Goal: Task Accomplishment & Management: Use online tool/utility

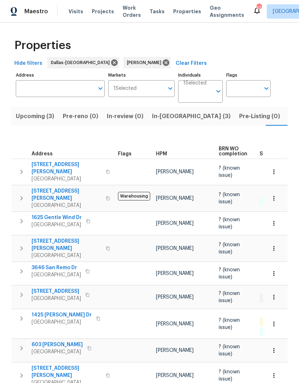
scroll to position [0, 16]
click at [149, 118] on span "In-reno (3)" at bounding box center [174, 116] width 78 height 10
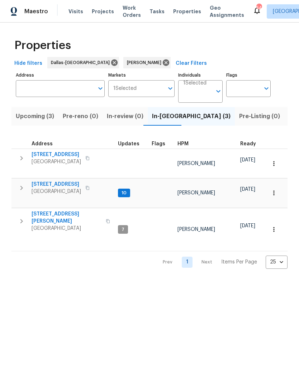
click at [37, 121] on span "Upcoming (3)" at bounding box center [35, 116] width 38 height 10
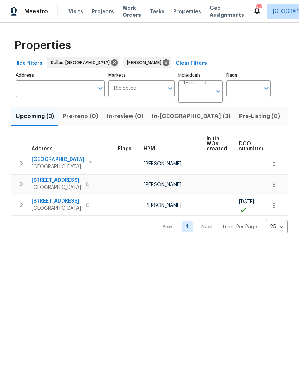
click at [162, 119] on span "In-[GEOGRAPHIC_DATA] (3)" at bounding box center [191, 116] width 78 height 10
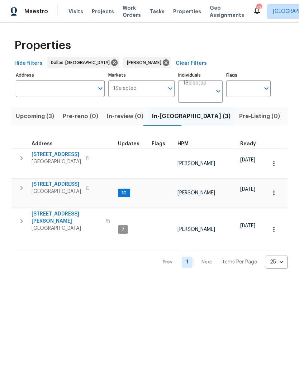
click at [23, 159] on icon "button" at bounding box center [21, 158] width 9 height 9
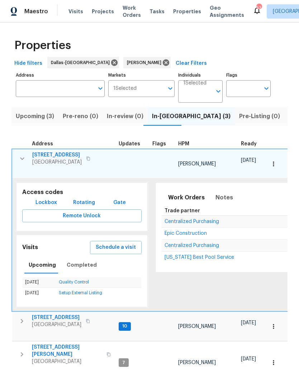
click at [118, 247] on button "Schedule a visit" at bounding box center [116, 247] width 52 height 13
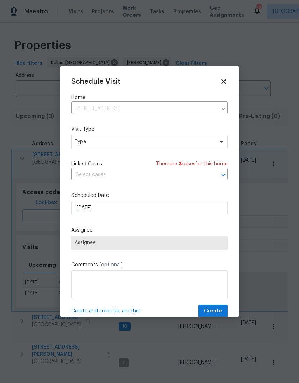
click at [224, 80] on icon at bounding box center [224, 82] width 8 height 8
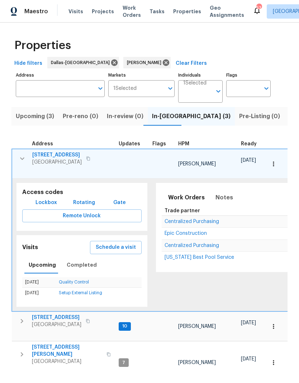
click at [47, 198] on span "Lockbox" at bounding box center [45, 202] width 21 height 9
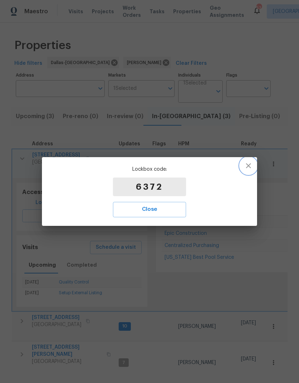
click at [247, 171] on button "button" at bounding box center [248, 165] width 17 height 17
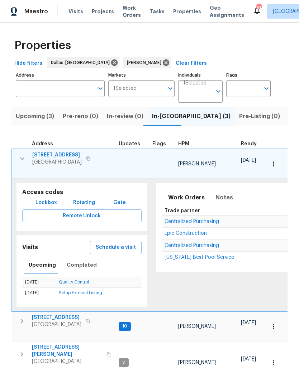
click at [47, 198] on span "Lockbox" at bounding box center [45, 202] width 21 height 9
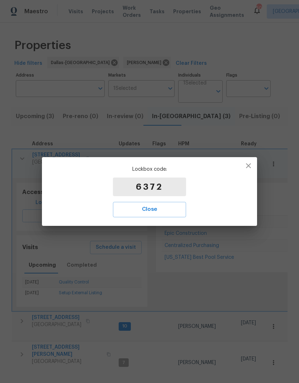
click at [167, 204] on button "Close" at bounding box center [149, 209] width 73 height 15
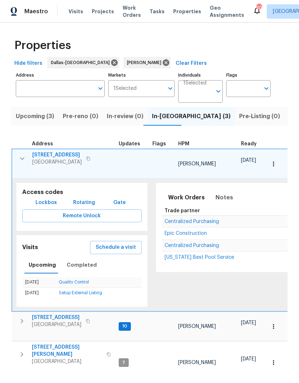
click at [56, 154] on span "[STREET_ADDRESS]" at bounding box center [56, 155] width 49 height 7
click at [53, 314] on span "3310 Bryn Mawr Dr" at bounding box center [56, 317] width 49 height 7
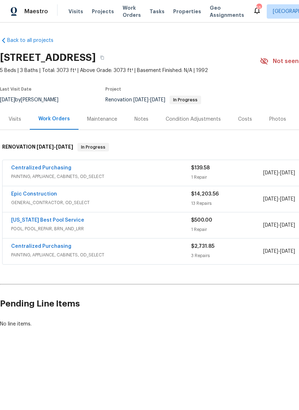
click at [37, 196] on link "Epic Construction" at bounding box center [34, 194] width 46 height 5
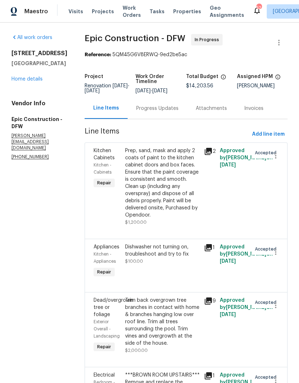
click at [26, 82] on link "Home details" at bounding box center [26, 79] width 31 height 5
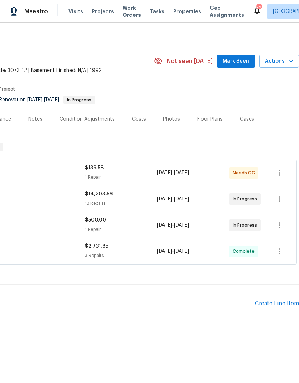
scroll to position [0, 106]
click at [272, 302] on div "Create Line Item" at bounding box center [277, 304] width 44 height 7
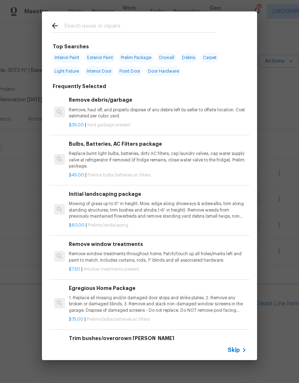
click at [82, 27] on input "text" at bounding box center [140, 26] width 152 height 11
type input "Flooring"
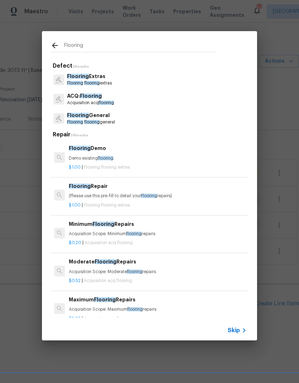
click at [88, 120] on span "flooring" at bounding box center [91, 122] width 15 height 4
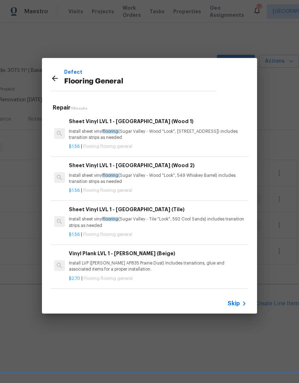
scroll to position [0, 0]
click at [225, 178] on p "Install sheet vinyl flooring (Sugar Valley - Wood "Look", 549 Whiskey Barrel) i…" at bounding box center [158, 179] width 178 height 12
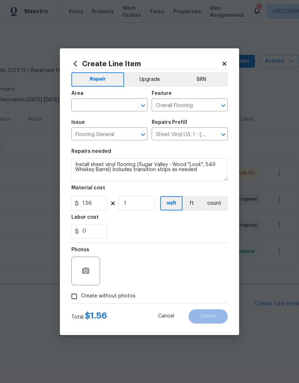
click at [91, 109] on input "text" at bounding box center [99, 105] width 56 height 11
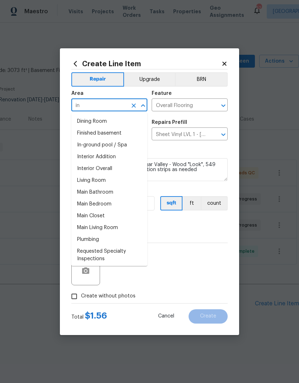
type input "i"
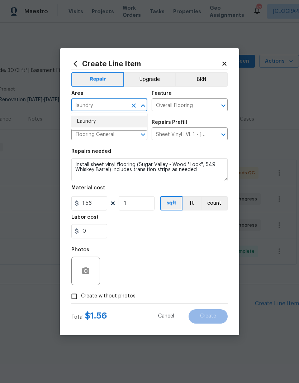
click at [89, 124] on li "Laundry" at bounding box center [109, 122] width 76 height 12
type input "Laundry"
click at [134, 206] on input "1" at bounding box center [137, 203] width 36 height 14
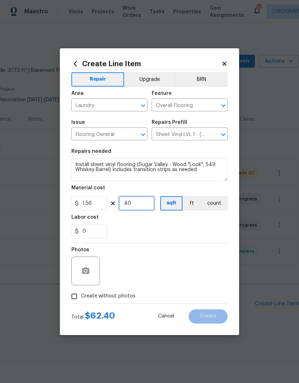
type input "40"
click at [209, 223] on div "Labor cost" at bounding box center [149, 219] width 156 height 9
click at [90, 269] on button "button" at bounding box center [85, 271] width 17 height 17
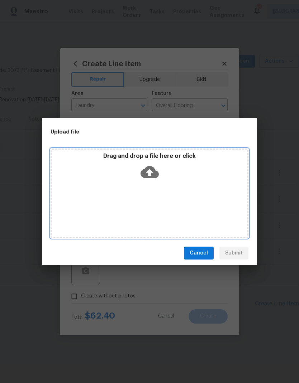
click at [156, 168] on icon at bounding box center [149, 172] width 18 height 18
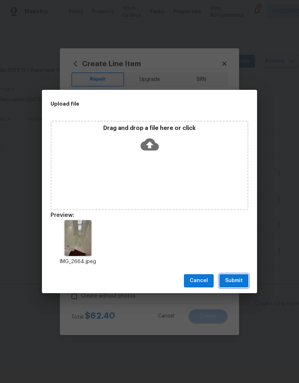
click at [236, 283] on span "Submit" at bounding box center [234, 281] width 18 height 9
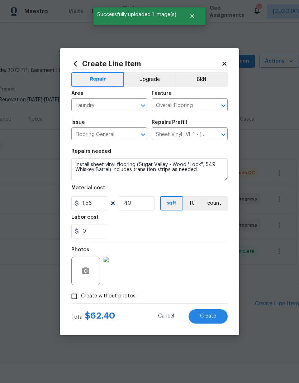
click at [211, 317] on span "Create" at bounding box center [208, 316] width 16 height 5
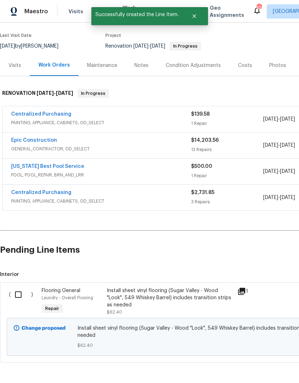
scroll to position [53, 0]
click at [18, 295] on input "checkbox" at bounding box center [21, 295] width 20 height 15
checkbox input "true"
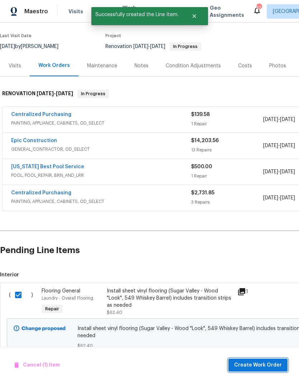
click at [259, 369] on span "Create Work Order" at bounding box center [258, 365] width 48 height 9
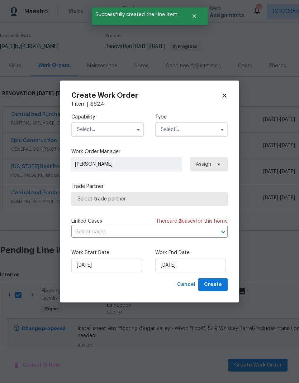
click at [114, 135] on input "text" at bounding box center [107, 130] width 72 height 14
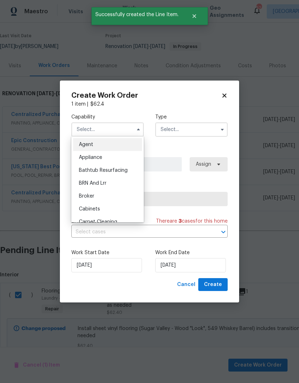
click at [115, 137] on ul "Agent Appliance Bathtub Resurfacing BRN And Lrr Broker Cabinets Carpet Cleaning…" at bounding box center [107, 180] width 72 height 86
click at [94, 129] on input "text" at bounding box center [107, 130] width 72 height 14
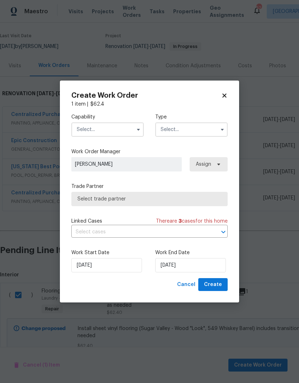
click at [92, 129] on input "text" at bounding box center [107, 130] width 72 height 14
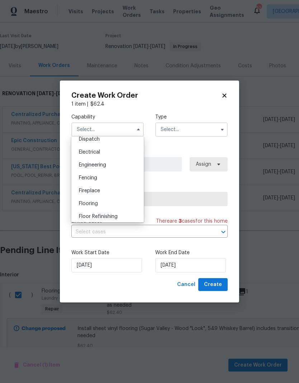
scroll to position [234, 0]
click at [89, 190] on span "Flooring" at bounding box center [88, 188] width 19 height 5
type input "Flooring"
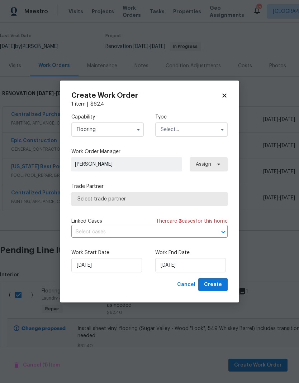
click at [193, 131] on input "text" at bounding box center [191, 130] width 72 height 14
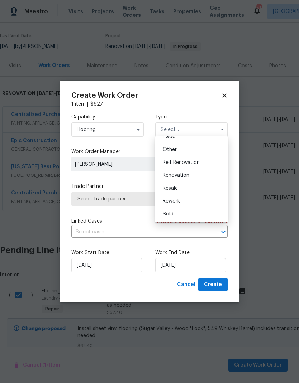
scroll to position [85, 0]
click at [195, 176] on div "Renovation" at bounding box center [191, 175] width 69 height 13
type input "Renovation"
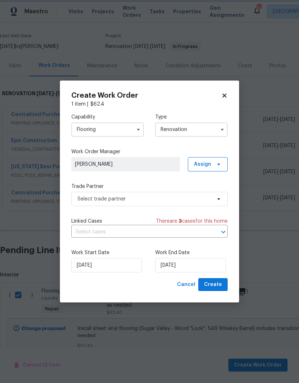
scroll to position [0, 0]
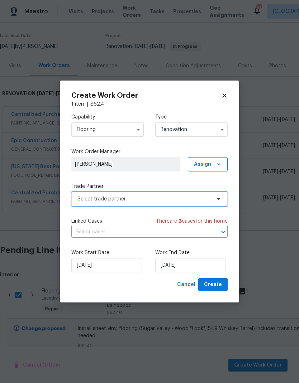
click at [95, 198] on span "Select trade partner" at bounding box center [144, 199] width 134 height 7
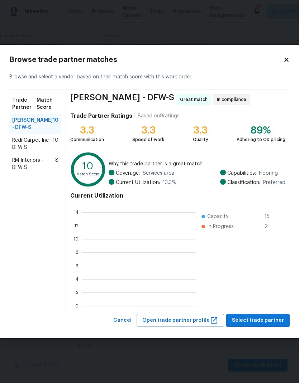
scroll to position [1, 1]
click at [258, 320] on span "Select trade partner" at bounding box center [258, 320] width 52 height 9
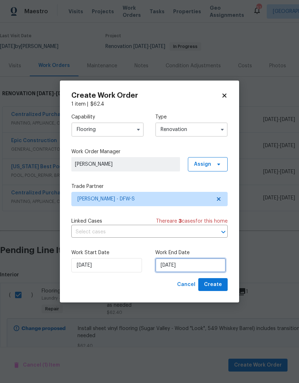
click at [180, 263] on input "[DATE]" at bounding box center [190, 265] width 71 height 14
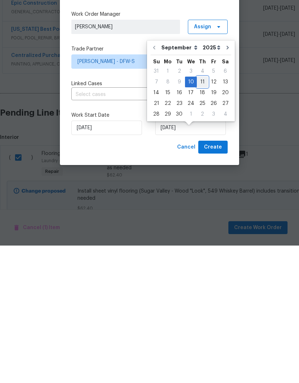
click at [202, 215] on div "11" at bounding box center [202, 220] width 11 height 10
type input "[DATE]"
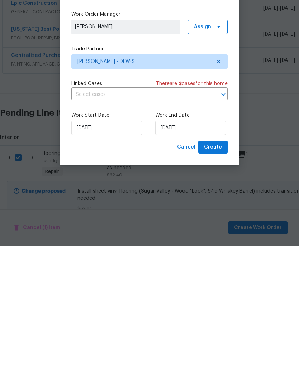
scroll to position [29, 0]
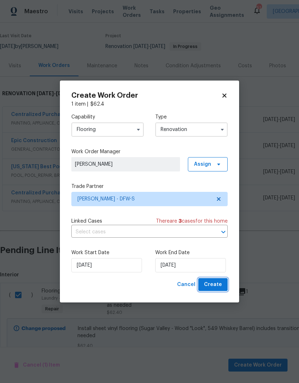
click at [220, 285] on span "Create" at bounding box center [213, 285] width 18 height 9
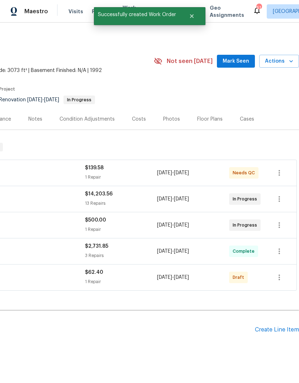
scroll to position [0, 106]
click at [280, 273] on icon "button" at bounding box center [279, 277] width 9 height 9
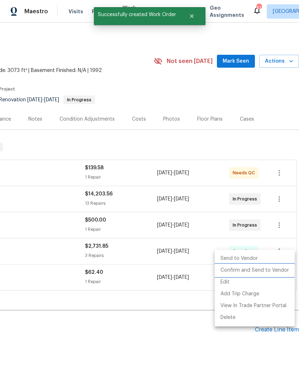
click at [264, 269] on li "Confirm and Send to Vendor" at bounding box center [255, 271] width 80 height 12
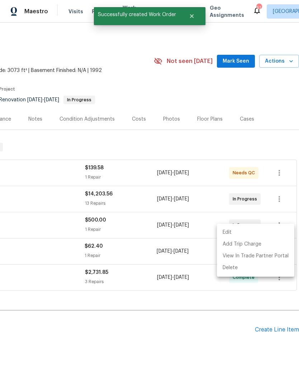
click at [172, 330] on div at bounding box center [149, 191] width 299 height 383
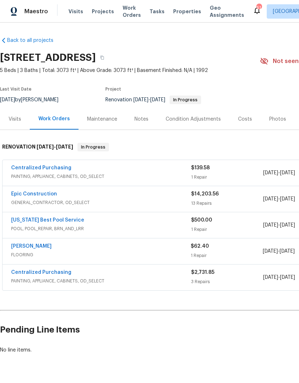
scroll to position [0, 0]
click at [43, 239] on div "[PERSON_NAME] FLOORING $62.40 1 Repair [DATE] - [DATE] Sent to vendor" at bounding box center [203, 252] width 400 height 26
click at [41, 244] on link "[PERSON_NAME]" at bounding box center [31, 246] width 40 height 5
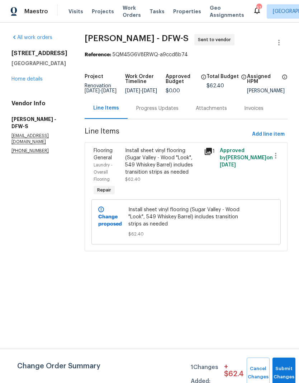
click at [154, 112] on div "Progress Updates" at bounding box center [157, 108] width 42 height 7
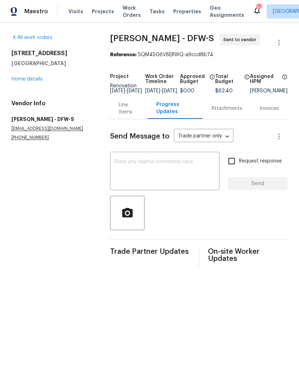
click at [159, 173] on textarea at bounding box center [164, 171] width 101 height 25
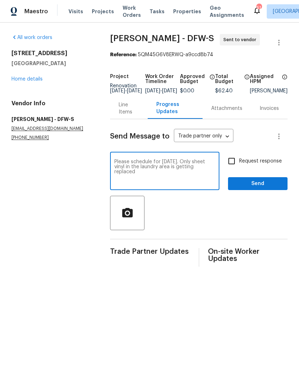
type textarea "Please schedule for [DATE]. Only sheet vinyl in the laundry area is getting rep…"
click at [232, 166] on input "Request response" at bounding box center [231, 161] width 15 height 15
checkbox input "true"
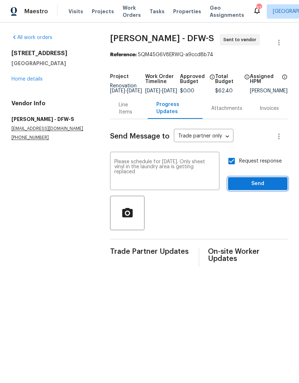
click at [263, 188] on span "Send" at bounding box center [258, 184] width 48 height 9
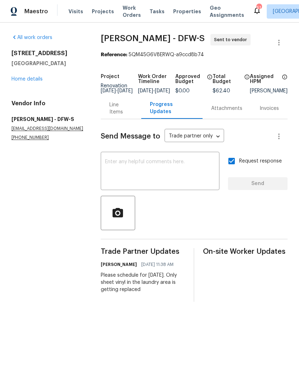
click at [119, 111] on div "Line Items" at bounding box center [121, 108] width 24 height 14
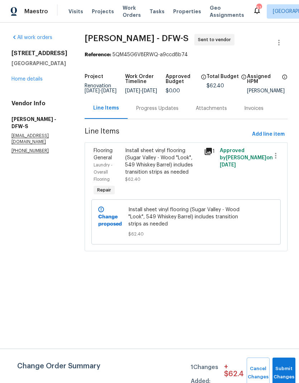
click at [24, 82] on link "Home details" at bounding box center [26, 79] width 31 height 5
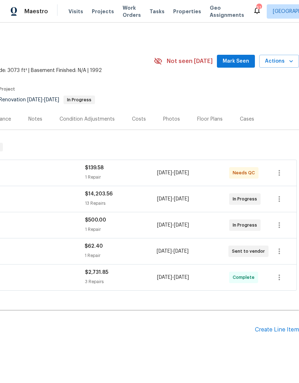
scroll to position [0, 106]
click at [274, 330] on div "Create Line Item" at bounding box center [277, 330] width 44 height 7
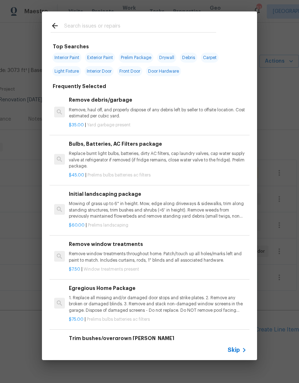
click at [117, 25] on input "text" at bounding box center [140, 26] width 152 height 11
type input "Cleanin"
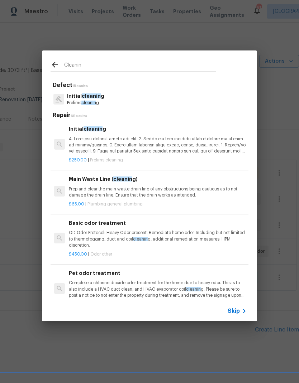
click at [84, 97] on span "cleanin" at bounding box center [91, 96] width 19 height 5
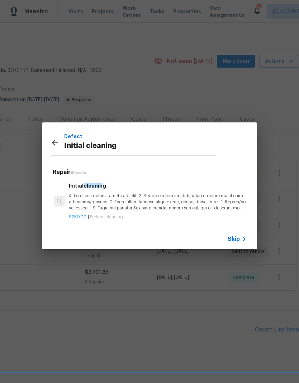
click at [86, 202] on p at bounding box center [158, 202] width 178 height 18
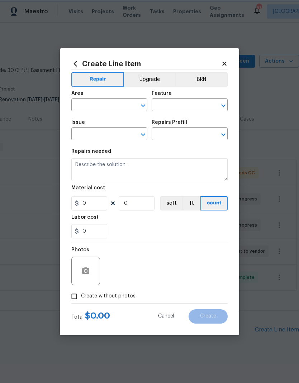
type input "Home Readiness Packages"
type input "Initial cleaning"
type input "Initial cleaning $250.00"
type textarea "1. Wipe down exterior doors and trim. 2. Clean out all exterior light fixtures …"
type input "250"
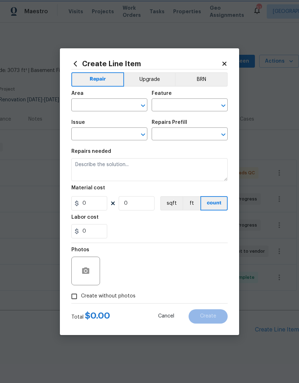
type input "1"
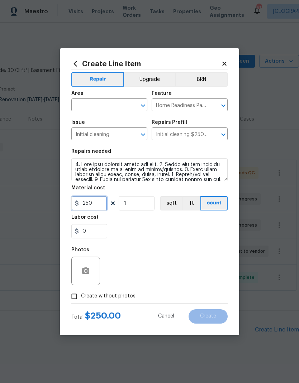
click at [96, 208] on input "250" at bounding box center [89, 203] width 36 height 14
type input "350"
click at [192, 234] on div "0" at bounding box center [149, 231] width 156 height 14
click at [95, 101] on input "text" at bounding box center [99, 105] width 56 height 11
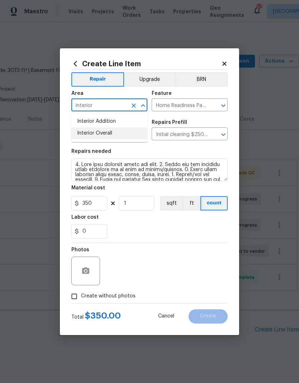
click at [99, 131] on li "Interior Overall" at bounding box center [109, 134] width 76 height 12
type input "Interior Overall"
click at [207, 145] on section "Repairs needed Material cost 350 1 sqft ft count Labor cost 0" at bounding box center [149, 194] width 156 height 98
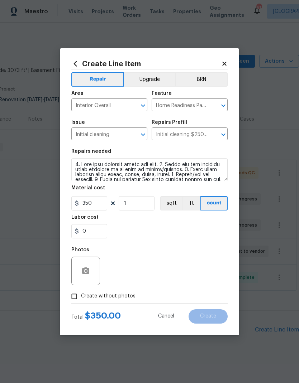
click at [206, 247] on div "Photos" at bounding box center [149, 266] width 156 height 47
click at [76, 292] on input "Create without photos" at bounding box center [74, 297] width 14 height 14
checkbox input "true"
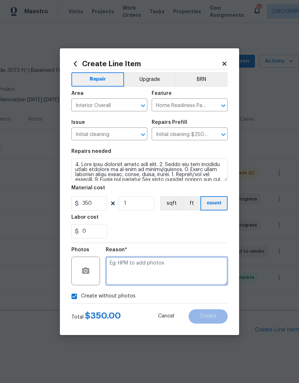
click at [183, 267] on textarea at bounding box center [167, 271] width 122 height 29
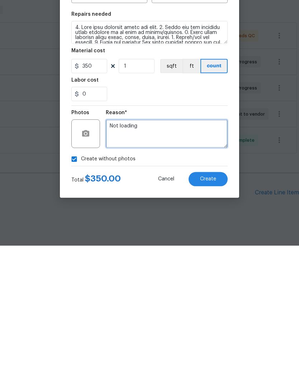
type textarea "Not loading"
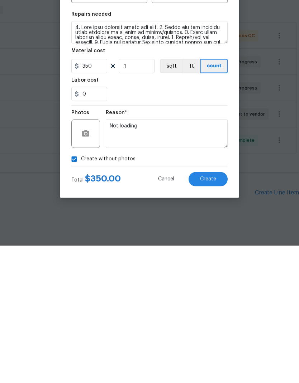
click at [211, 314] on span "Create" at bounding box center [208, 316] width 16 height 5
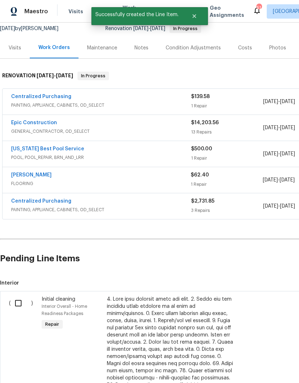
scroll to position [72, 0]
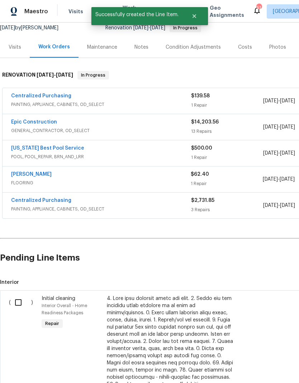
click at [19, 295] on input "checkbox" at bounding box center [21, 302] width 20 height 15
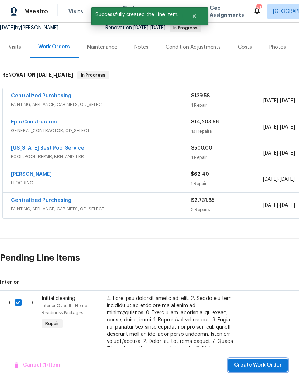
click at [260, 362] on span "Create Work Order" at bounding box center [258, 365] width 48 height 9
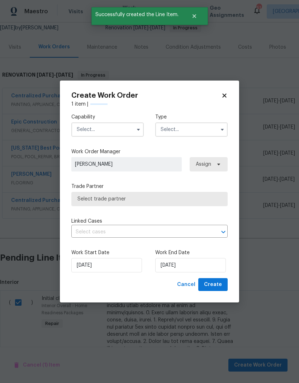
checkbox input "false"
click at [109, 124] on input "text" at bounding box center [107, 130] width 72 height 14
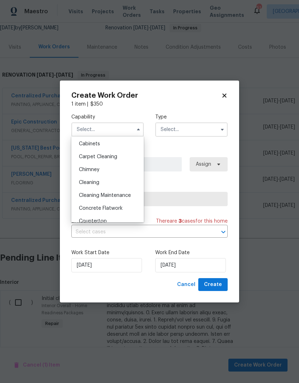
scroll to position [65, 0]
click at [109, 183] on div "Cleaning" at bounding box center [107, 183] width 69 height 13
type input "Cleaning"
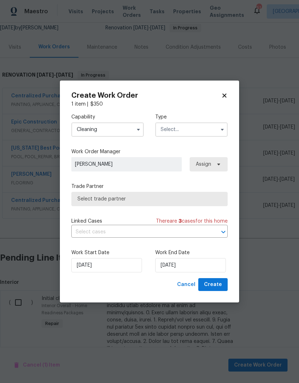
click at [186, 130] on input "text" at bounding box center [191, 130] width 72 height 14
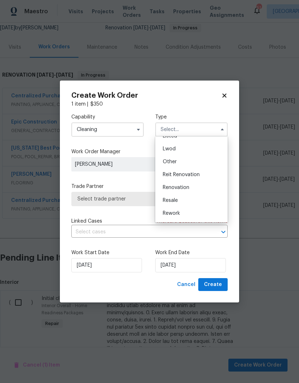
scroll to position [72, 0]
click at [193, 193] on div "Renovation" at bounding box center [191, 188] width 69 height 13
type input "Renovation"
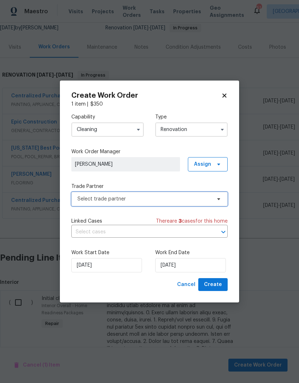
click at [211, 197] on span "Select trade partner" at bounding box center [144, 199] width 134 height 7
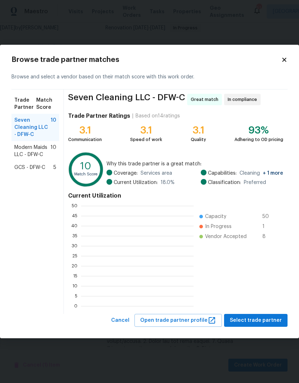
scroll to position [100, 113]
click at [38, 167] on span "GCS - DFW-C" at bounding box center [29, 167] width 31 height 7
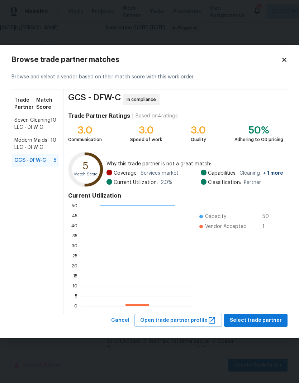
click at [261, 313] on div "GCS - DFW-C In compliance Trade Partner Ratings | Based on 4 ratings 3.0 Commun…" at bounding box center [176, 202] width 224 height 225
click at [264, 319] on span "Select trade partner" at bounding box center [256, 320] width 52 height 9
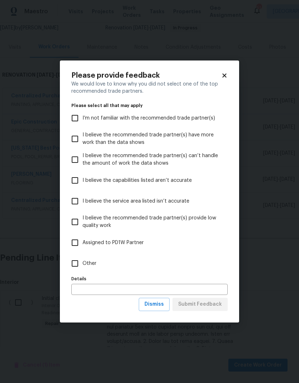
click at [80, 261] on input "Other" at bounding box center [74, 263] width 15 height 15
checkbox input "true"
click at [210, 307] on span "Submit Feedback" at bounding box center [200, 304] width 44 height 9
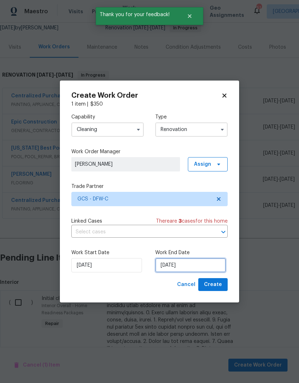
click at [197, 264] on input "[DATE]" at bounding box center [190, 265] width 71 height 14
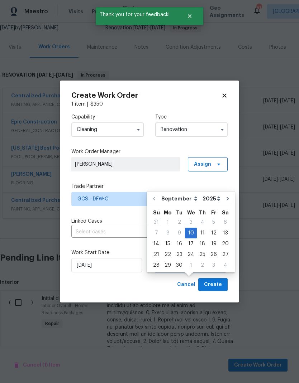
scroll to position [24, 0]
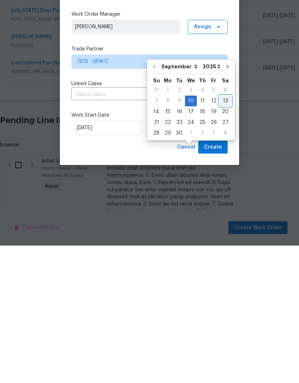
click at [223, 234] on div "13" at bounding box center [225, 239] width 12 height 10
type input "[DATE]"
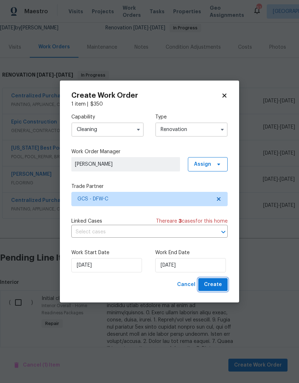
click at [212, 283] on span "Create" at bounding box center [213, 285] width 18 height 9
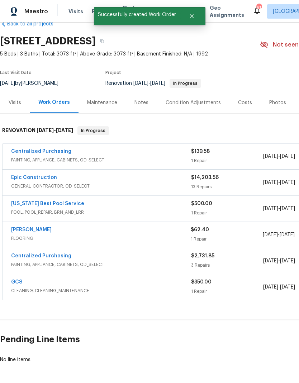
scroll to position [16, 0]
click at [16, 280] on link "GCS" at bounding box center [16, 282] width 11 height 5
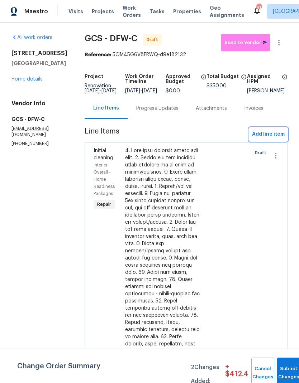
click at [264, 139] on span "Add line item" at bounding box center [268, 134] width 33 height 9
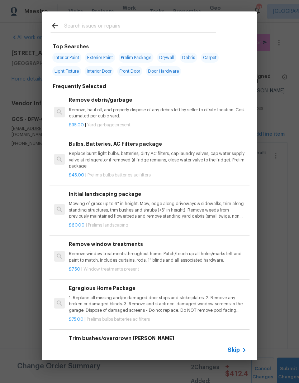
click at [129, 25] on input "text" at bounding box center [140, 26] width 152 height 11
type input "Steam"
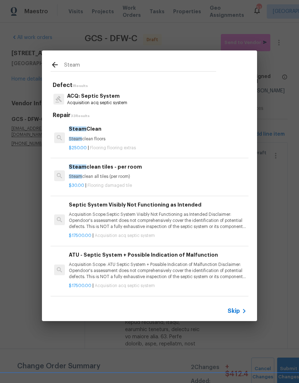
click at [82, 135] on div "Steam Clean Steam clean floors" at bounding box center [158, 133] width 178 height 17
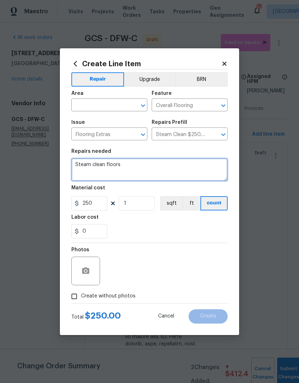
click at [132, 167] on textarea "Steam clean floors" at bounding box center [149, 169] width 156 height 23
type textarea "Steam clean all carpeted areas"
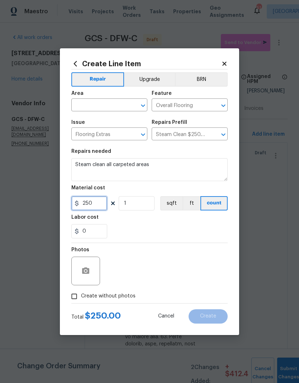
click at [92, 204] on input "250" at bounding box center [89, 203] width 36 height 14
type input "350"
click at [84, 106] on input "text" at bounding box center [99, 105] width 56 height 11
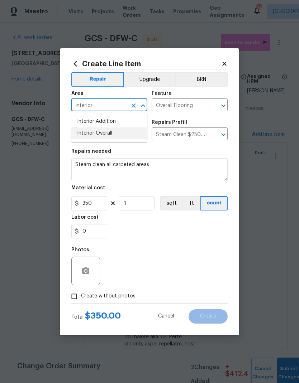
click at [90, 134] on li "Interior Overall" at bounding box center [109, 134] width 76 height 12
type input "Interior Overall"
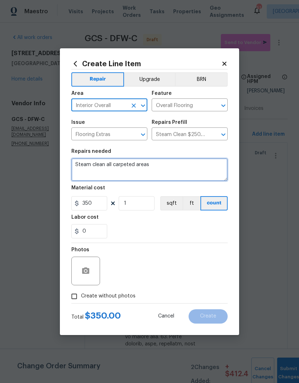
click at [190, 175] on textarea "Steam clean all carpeted areas" at bounding box center [149, 169] width 156 height 23
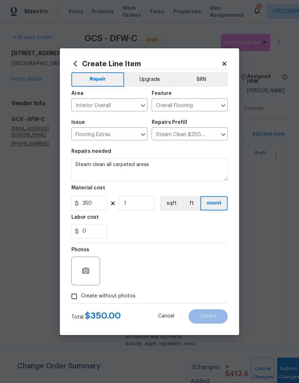
click at [190, 226] on div "0" at bounding box center [149, 231] width 156 height 14
click at [88, 270] on icon "button" at bounding box center [85, 271] width 7 height 6
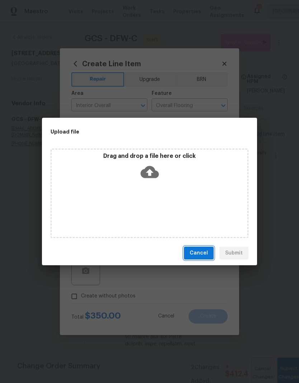
click at [202, 257] on span "Cancel" at bounding box center [199, 253] width 18 height 9
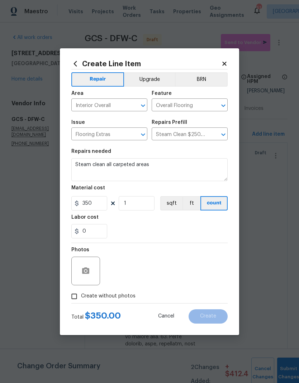
click at [72, 297] on input "Create without photos" at bounding box center [74, 297] width 14 height 14
checkbox input "true"
click at [211, 269] on textarea at bounding box center [167, 271] width 122 height 29
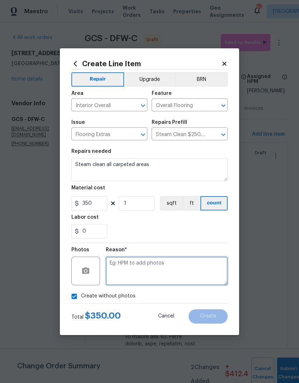
scroll to position [11, 0]
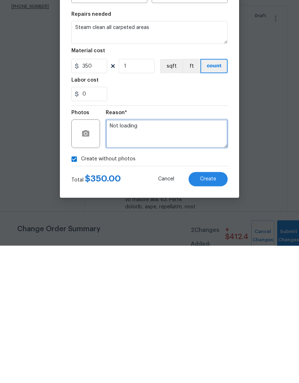
type textarea "Not loading"
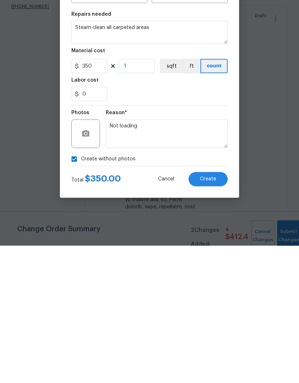
click at [211, 310] on button "Create" at bounding box center [207, 317] width 39 height 14
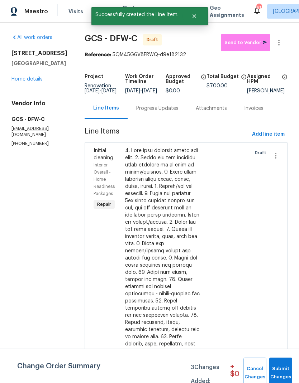
scroll to position [0, 0]
click at [285, 370] on button "Submit Changes" at bounding box center [289, 373] width 23 height 31
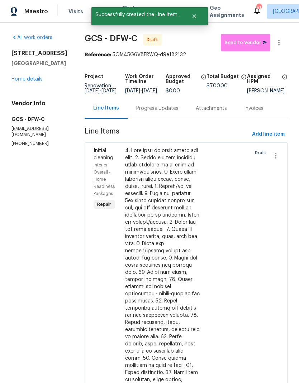
click at [32, 82] on link "Home details" at bounding box center [26, 79] width 31 height 5
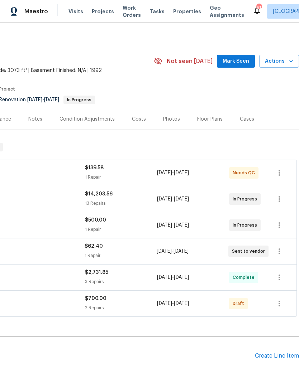
scroll to position [0, 106]
click at [277, 306] on icon "button" at bounding box center [279, 304] width 9 height 9
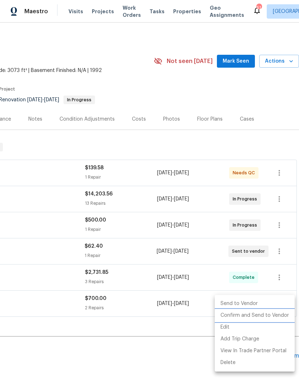
click at [268, 315] on li "Confirm and Send to Vendor" at bounding box center [255, 316] width 80 height 12
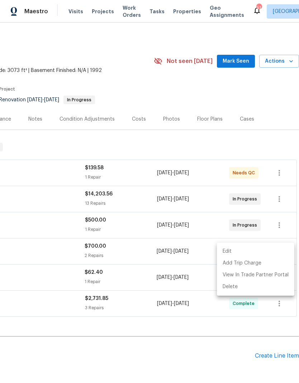
click at [182, 357] on div at bounding box center [149, 191] width 299 height 383
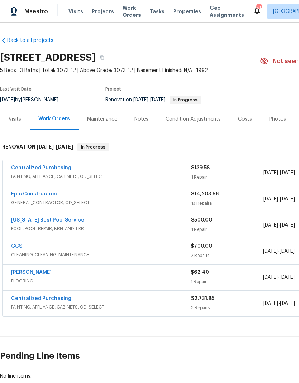
scroll to position [0, 0]
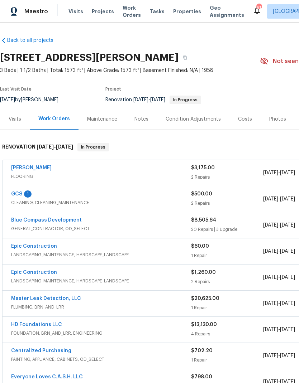
scroll to position [0, 0]
